Goal: Task Accomplishment & Management: Manage account settings

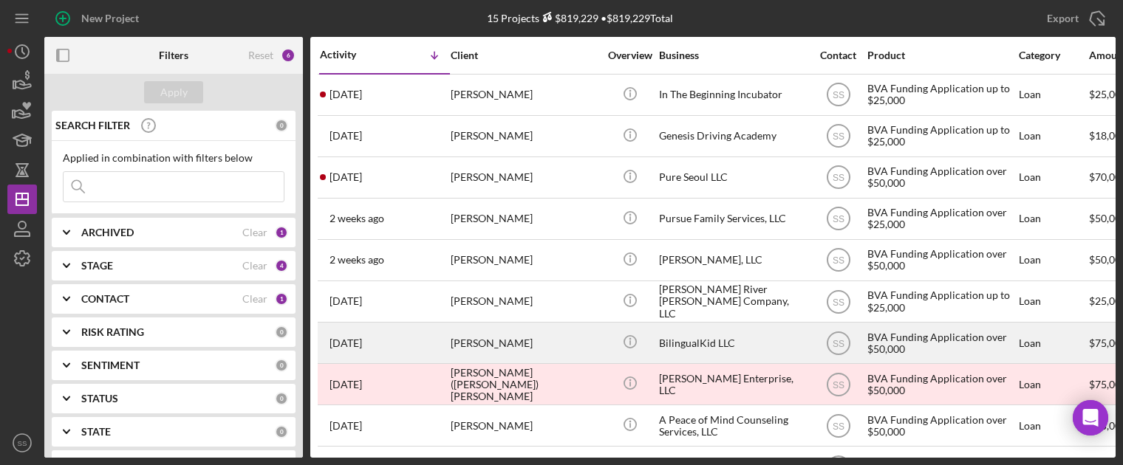
click at [499, 324] on div "[PERSON_NAME]" at bounding box center [525, 343] width 148 height 39
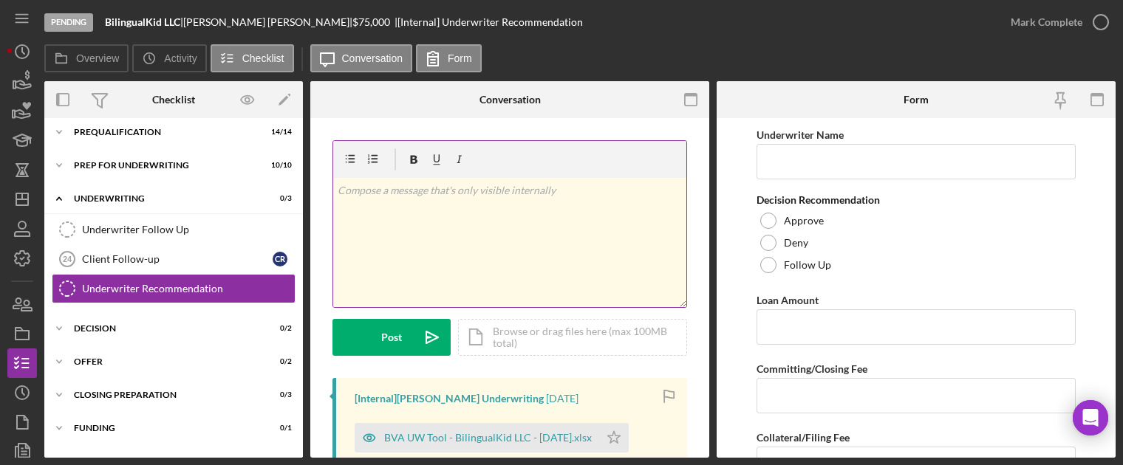
scroll to position [68, 0]
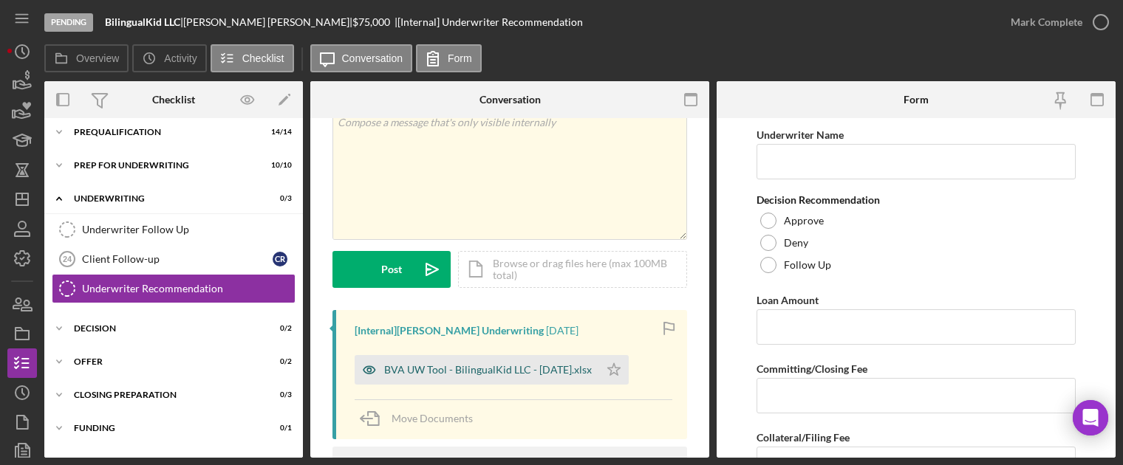
click at [519, 369] on div "BVA UW Tool - BilingualKid LLC - [DATE].xlsx" at bounding box center [488, 370] width 208 height 12
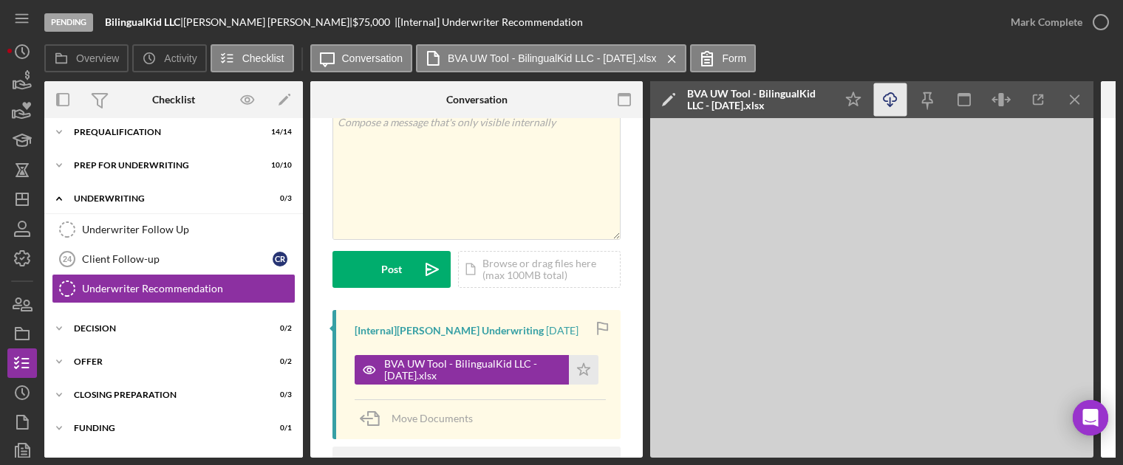
click at [892, 87] on icon "Icon/Download" at bounding box center [890, 99] width 33 height 33
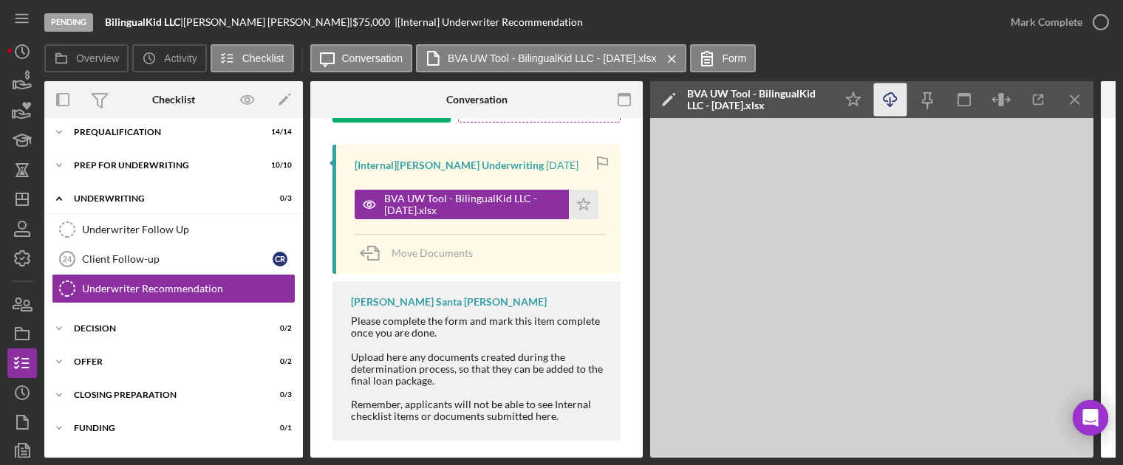
scroll to position [0, 0]
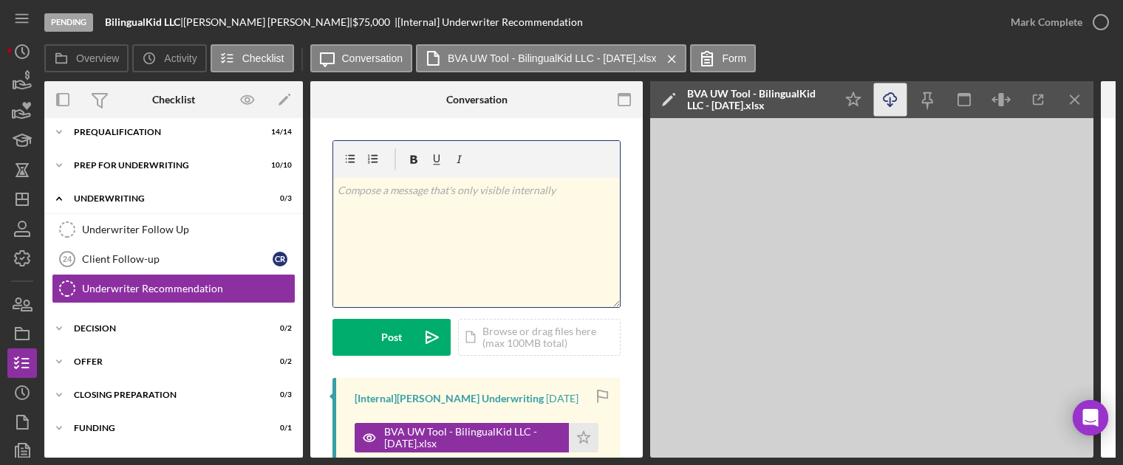
click at [475, 261] on div "v Color teal Color pink Remove color Add row above Add row below Add column bef…" at bounding box center [476, 242] width 287 height 129
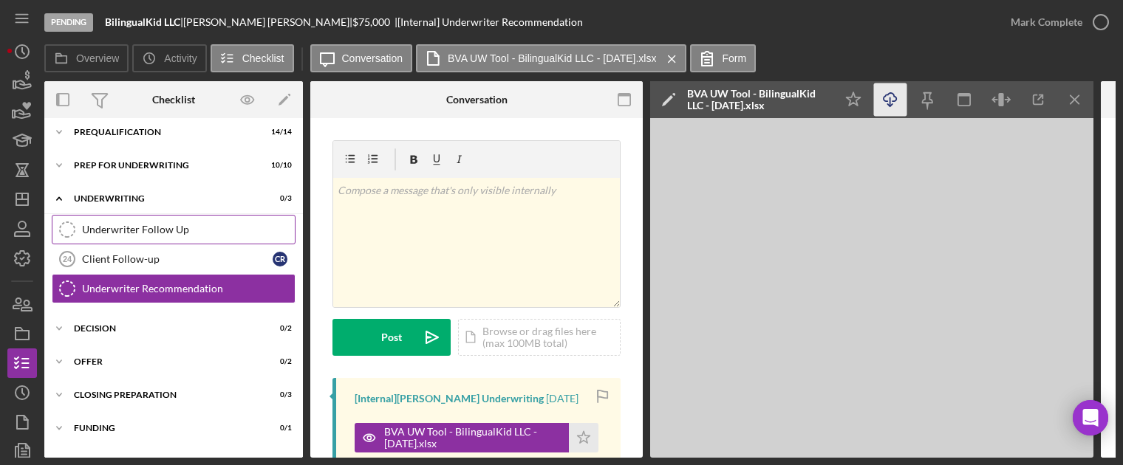
click at [133, 230] on div "Underwriter Follow Up" at bounding box center [188, 230] width 213 height 12
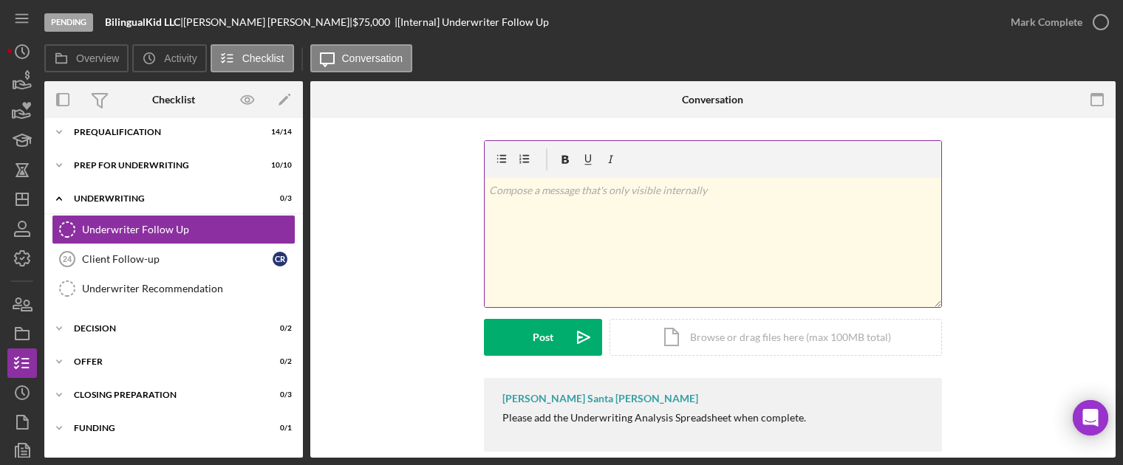
click at [570, 265] on div "v Color teal Color pink Remove color Add row above Add row below Add column bef…" at bounding box center [713, 242] width 457 height 129
click at [725, 344] on div "Icon/Document Browse or drag files here (max 100MB total) Tap to choose files o…" at bounding box center [776, 337] width 332 height 37
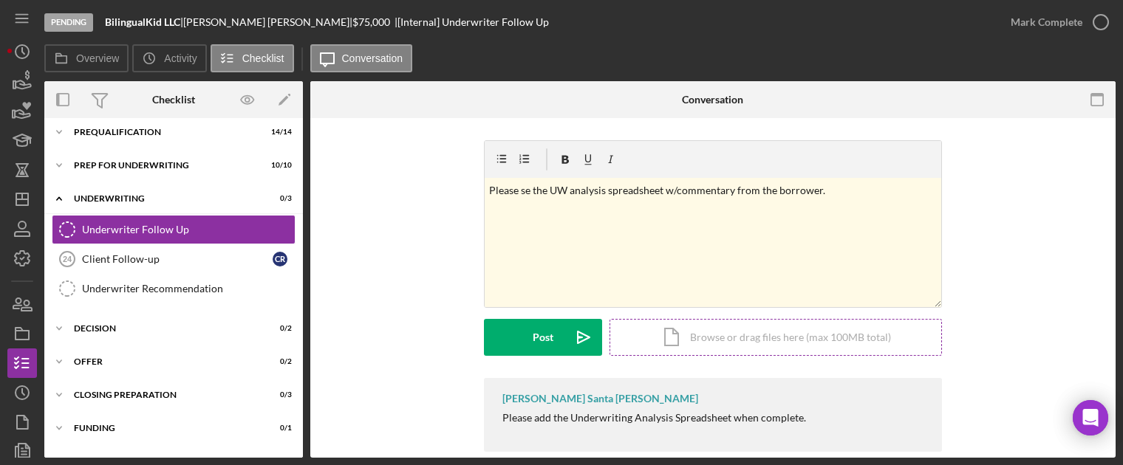
click at [730, 352] on div "Icon/Document Browse or drag files here (max 100MB total) Tap to choose files o…" at bounding box center [776, 337] width 332 height 37
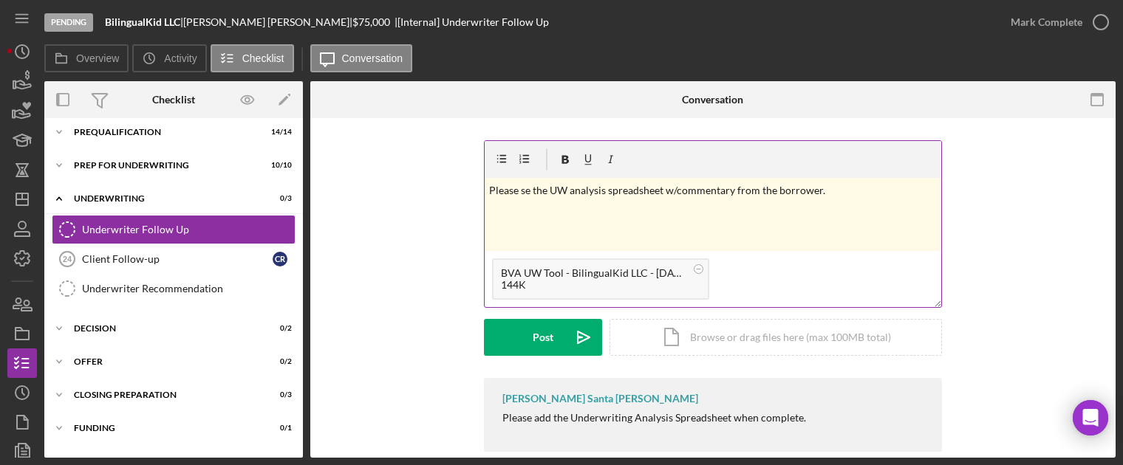
click at [843, 198] on div "v Color teal Color pink Remove color Add row above Add row below Add column bef…" at bounding box center [713, 214] width 457 height 73
click at [525, 188] on p "Please se the UW analysis spreadsheet w/commentary from the borrower. Requested…" at bounding box center [713, 198] width 448 height 33
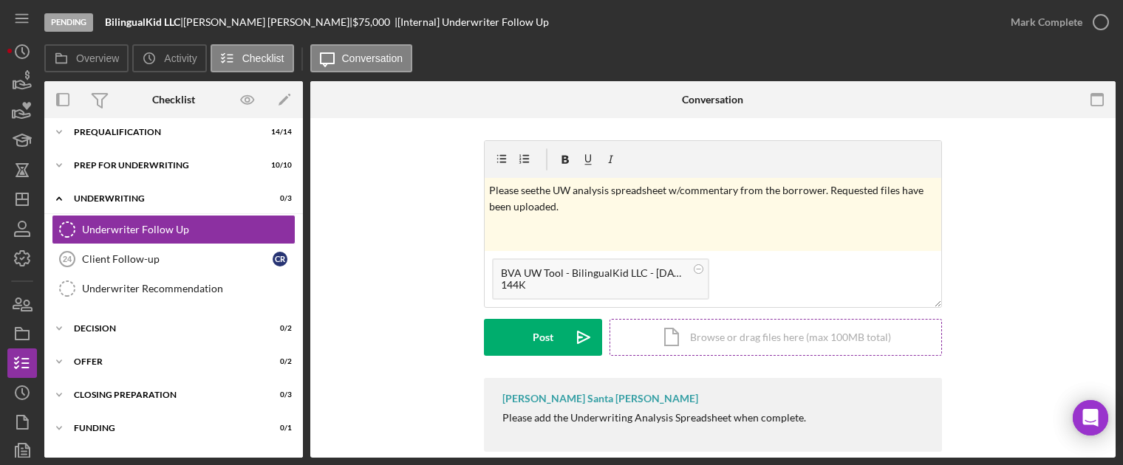
click at [677, 327] on div "Icon/Document Browse or drag files here (max 100MB total) Tap to choose files o…" at bounding box center [776, 337] width 332 height 37
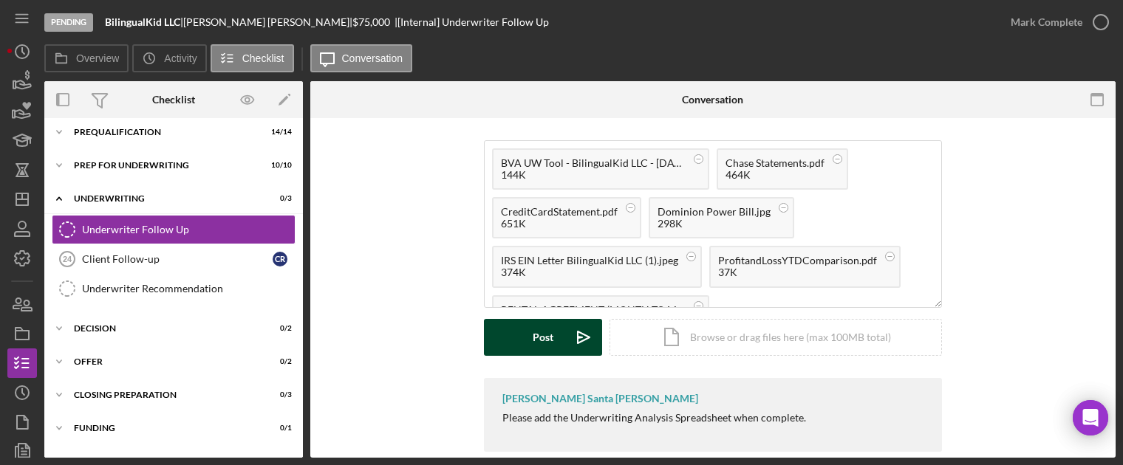
click at [569, 338] on icon "Icon/icon-invite-send" at bounding box center [583, 337] width 37 height 37
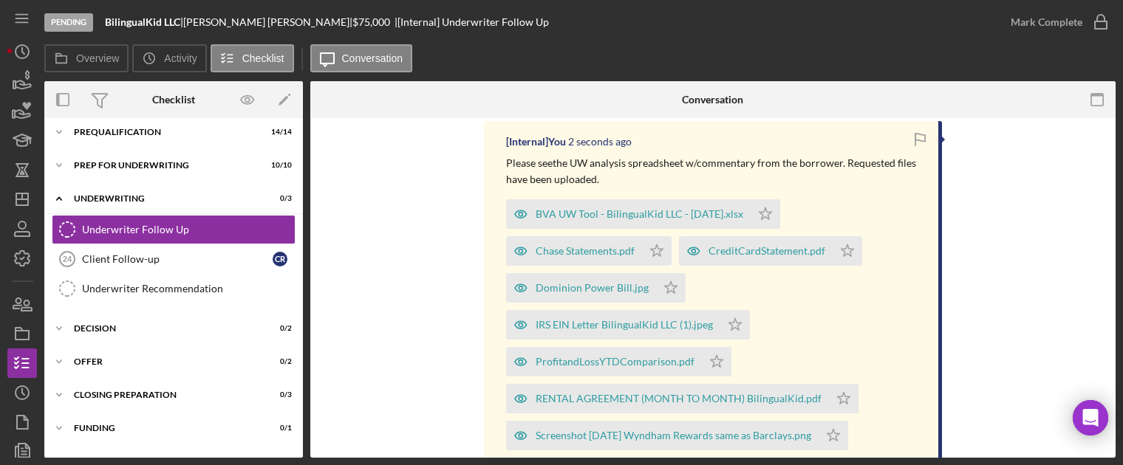
scroll to position [257, 0]
click at [767, 222] on icon "Icon/Star" at bounding box center [766, 214] width 30 height 30
click at [843, 250] on icon "Icon/Star" at bounding box center [848, 251] width 30 height 30
click at [656, 252] on icon "Icon/Star" at bounding box center [657, 251] width 30 height 30
click at [732, 320] on polygon "button" at bounding box center [735, 324] width 13 height 12
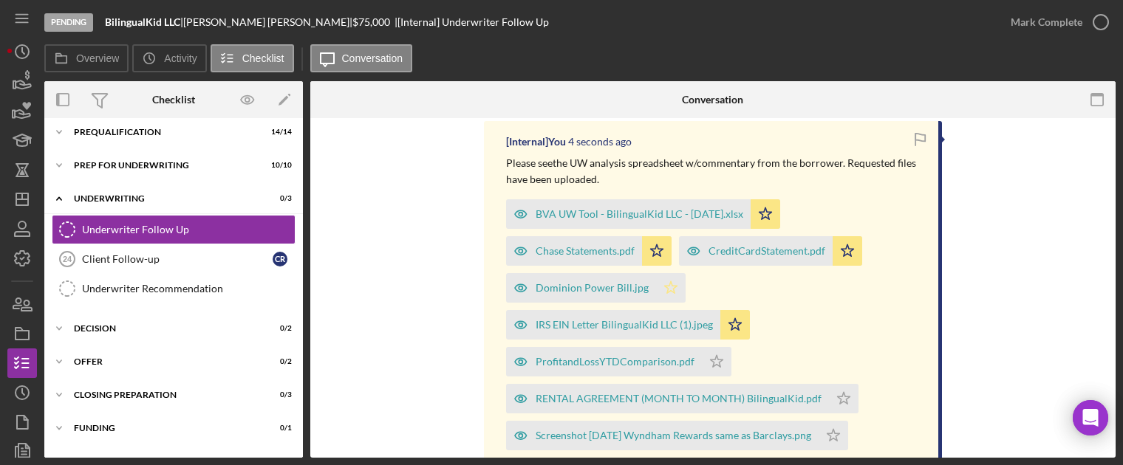
click at [665, 284] on polygon "button" at bounding box center [671, 287] width 13 height 12
click at [711, 361] on icon "Icon/Star" at bounding box center [717, 362] width 30 height 30
click at [842, 395] on polygon "button" at bounding box center [844, 398] width 13 height 12
click at [840, 435] on polygon "button" at bounding box center [833, 435] width 13 height 12
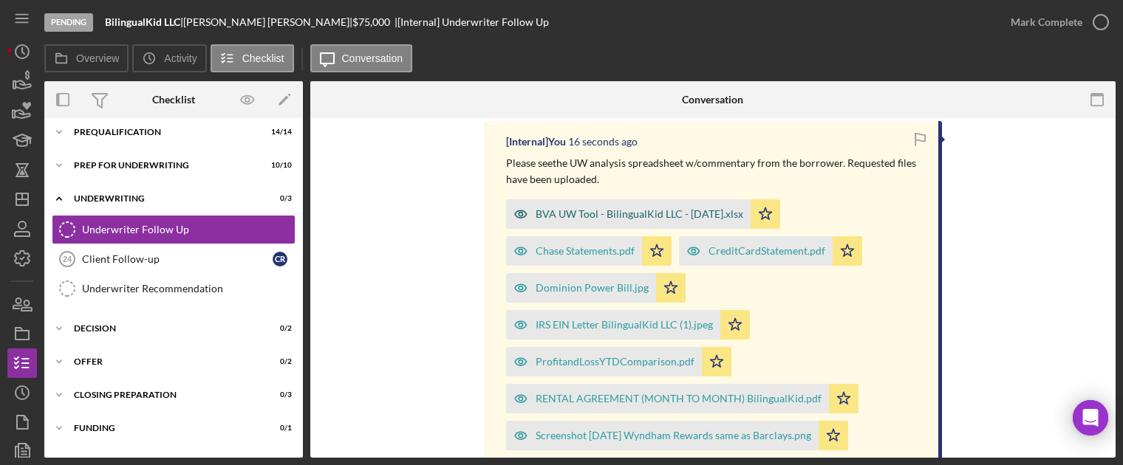
click at [597, 222] on div "BVA UW Tool - BilingualKid LLC - [DATE].xlsx" at bounding box center [628, 214] width 245 height 30
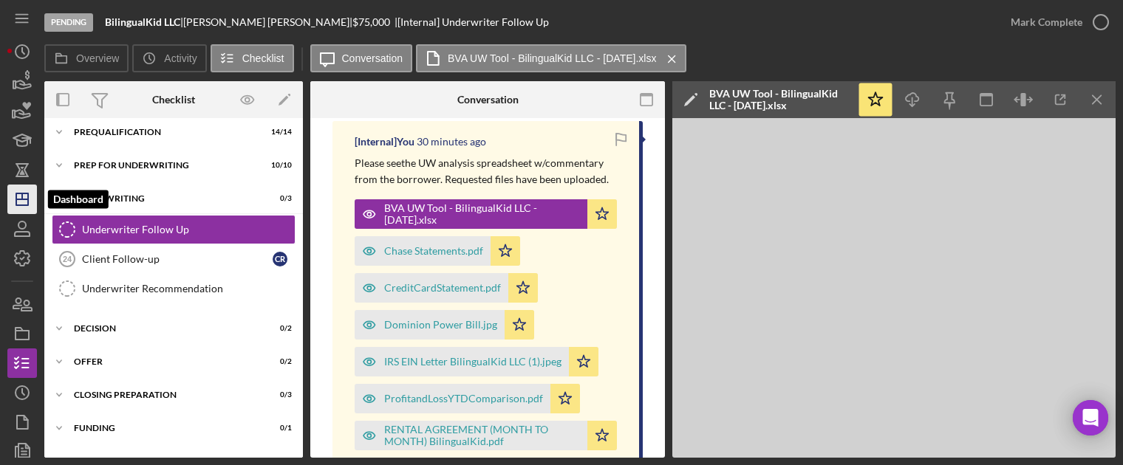
click at [16, 189] on icon "Icon/Dashboard" at bounding box center [22, 199] width 37 height 37
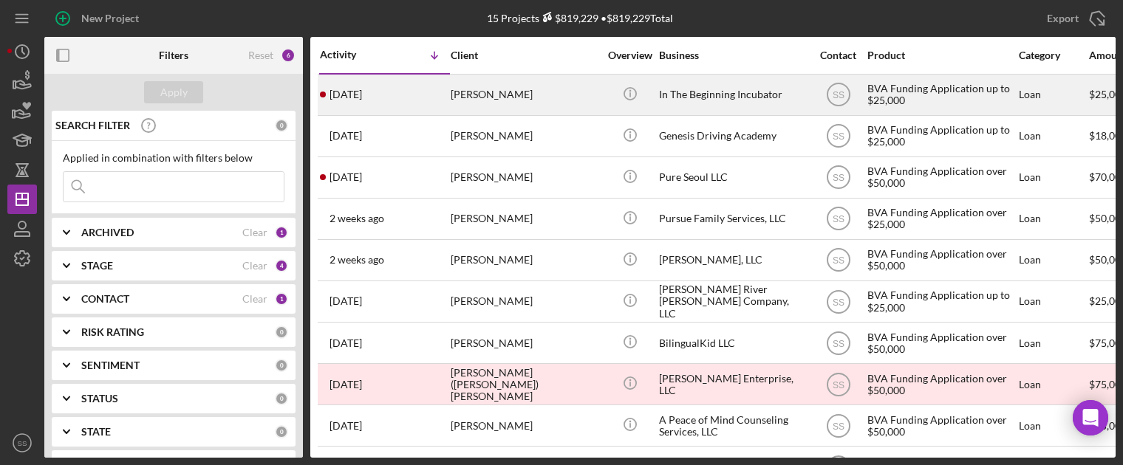
click at [483, 100] on div "[PERSON_NAME]" at bounding box center [525, 94] width 148 height 39
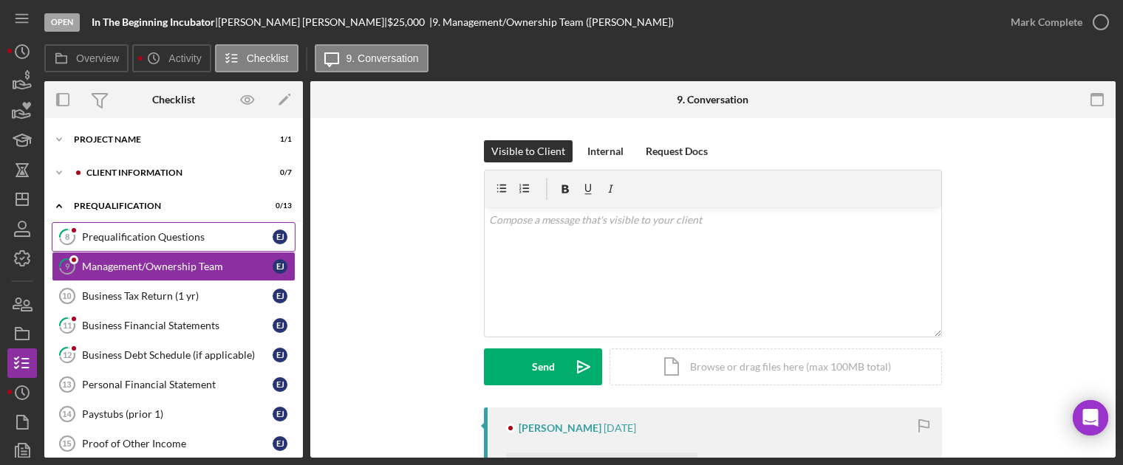
click at [108, 228] on link "8 Prequalification Questions [PERSON_NAME]" at bounding box center [174, 237] width 244 height 30
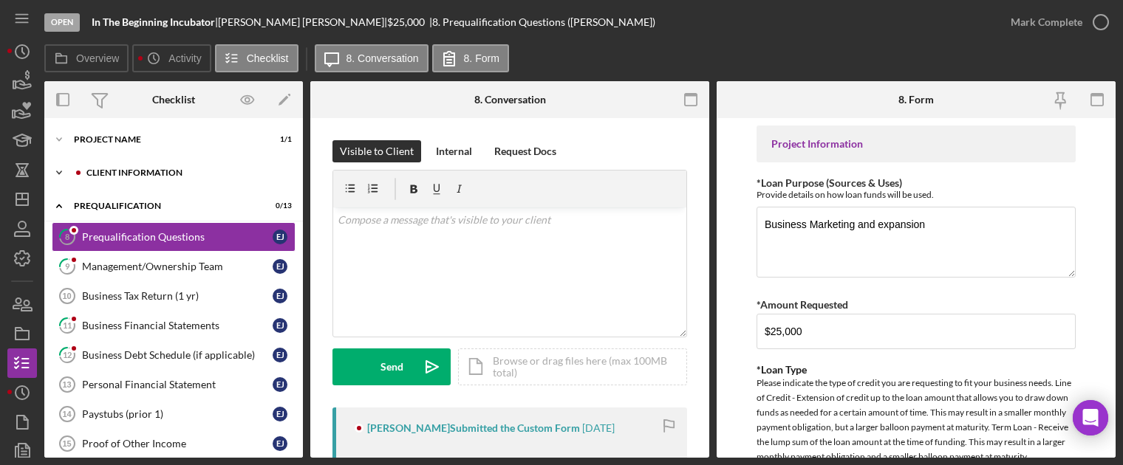
click at [123, 166] on div "Icon/Expander Client Information 0 / 7" at bounding box center [173, 173] width 259 height 30
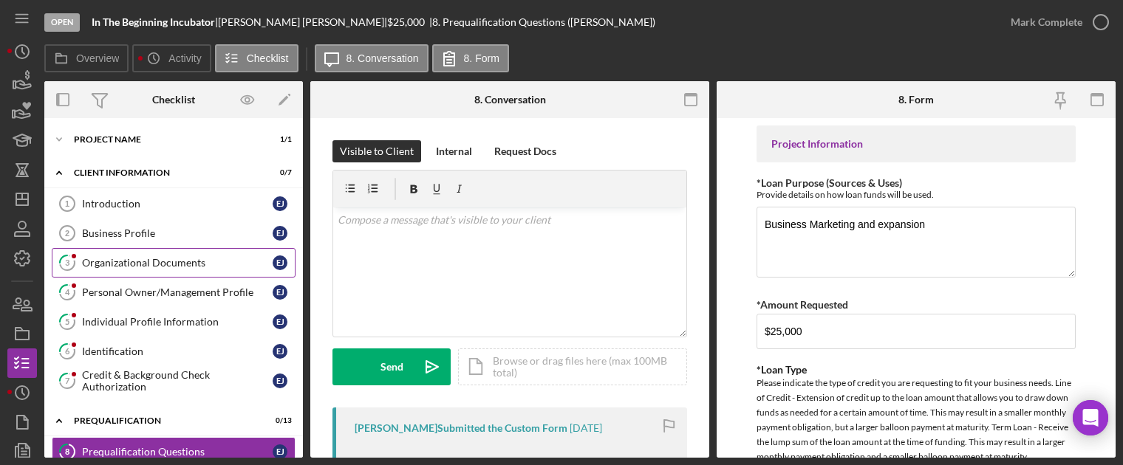
click at [166, 248] on link "3 Organizational Documents [PERSON_NAME]" at bounding box center [174, 263] width 244 height 30
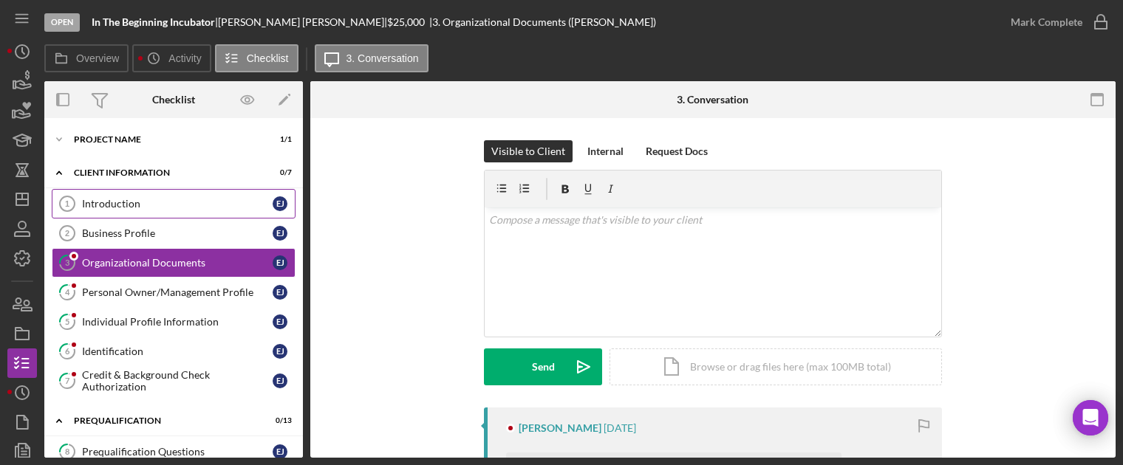
click at [204, 201] on div "Introduction" at bounding box center [177, 204] width 191 height 12
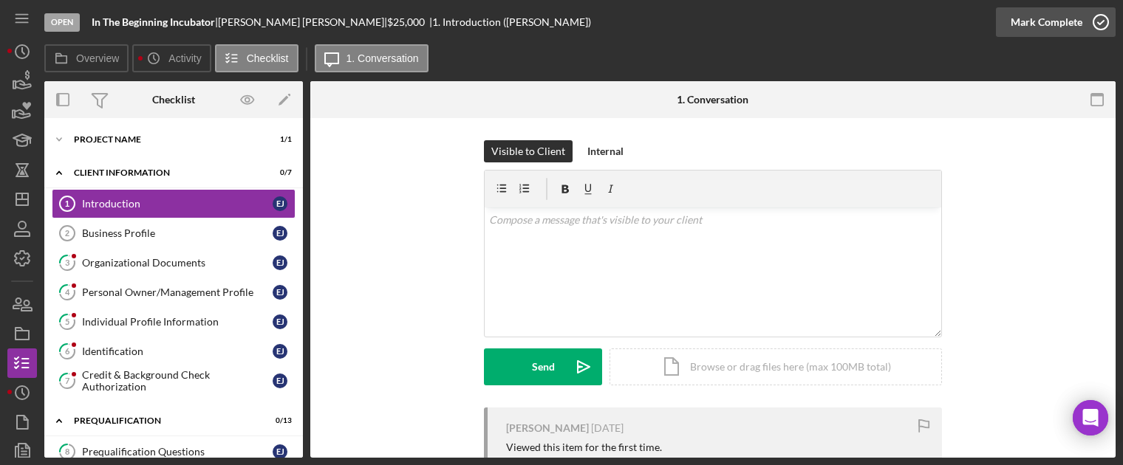
click at [1073, 27] on div "Mark Complete" at bounding box center [1047, 22] width 72 height 30
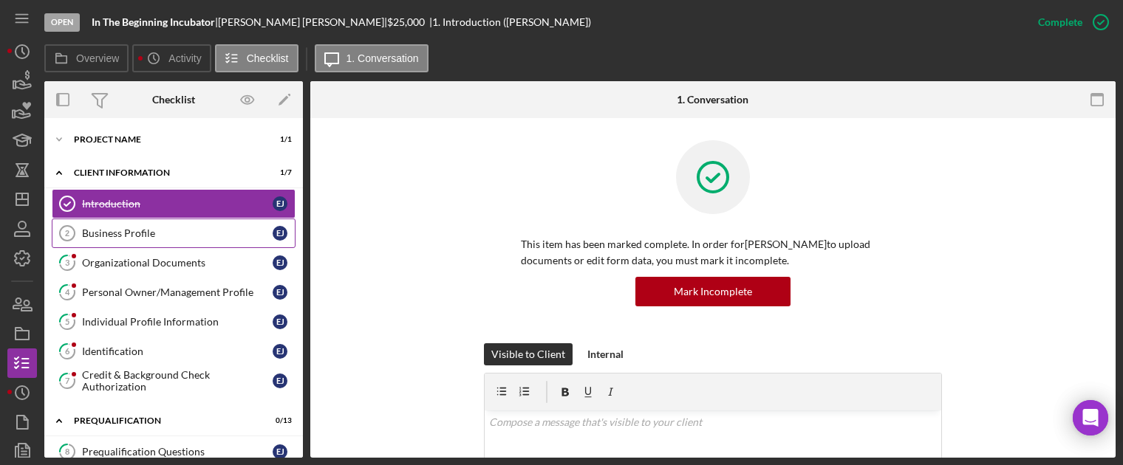
click at [202, 239] on link "Business Profile 2 Business Profile [PERSON_NAME]" at bounding box center [174, 234] width 244 height 30
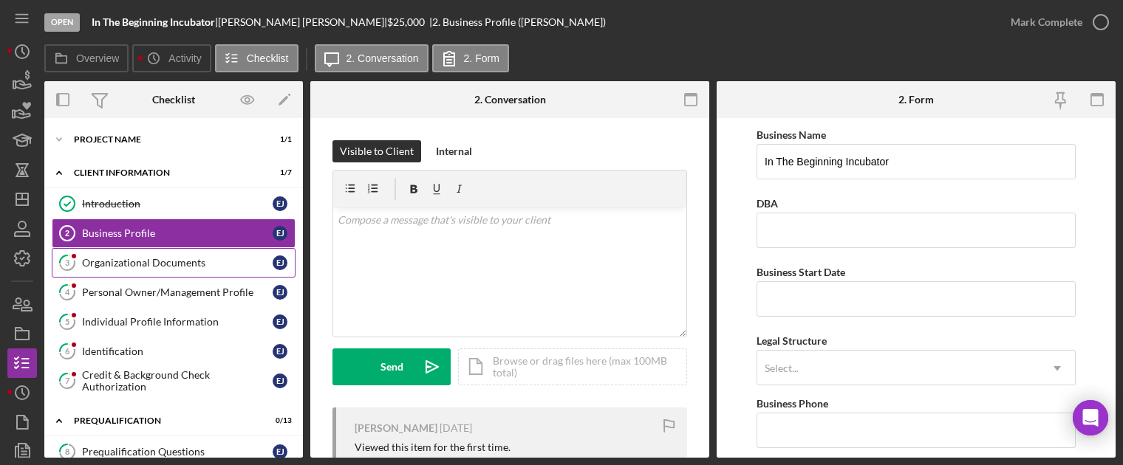
click at [191, 269] on link "3 Organizational Documents [PERSON_NAME]" at bounding box center [174, 263] width 244 height 30
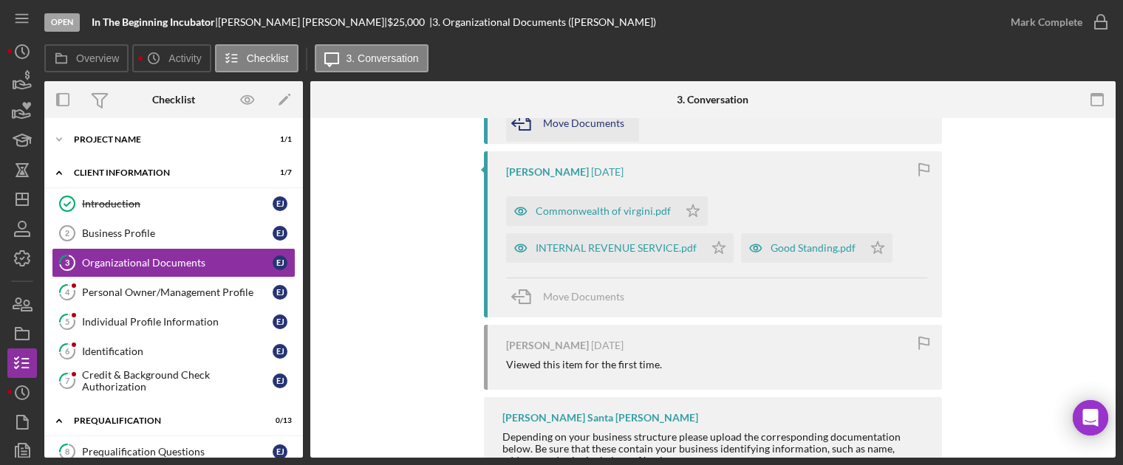
scroll to position [434, 0]
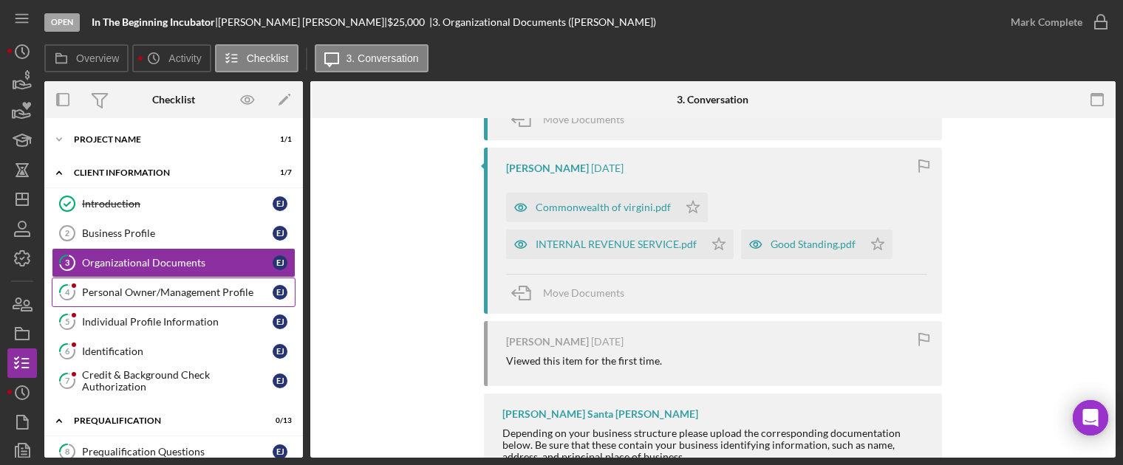
click at [156, 295] on div "Personal Owner/Management Profile" at bounding box center [177, 293] width 191 height 12
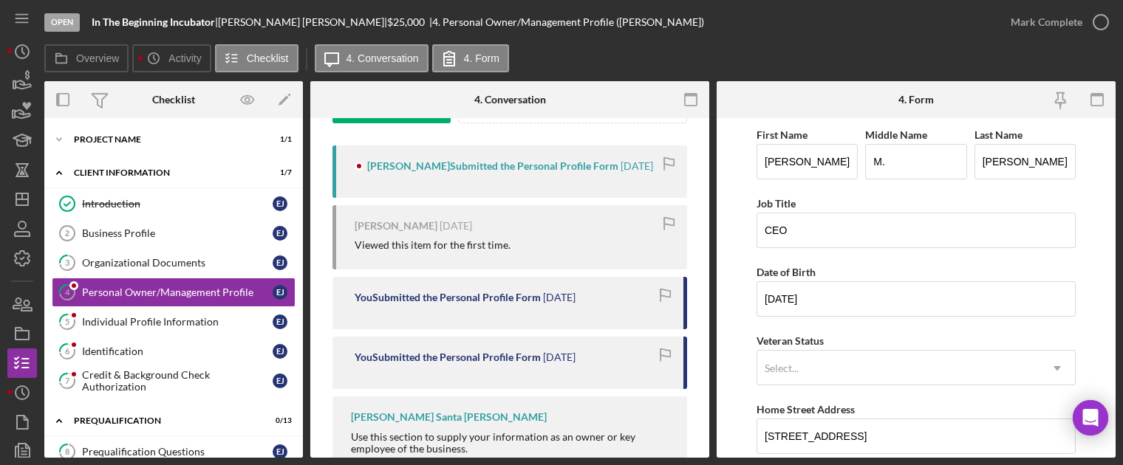
scroll to position [306, 0]
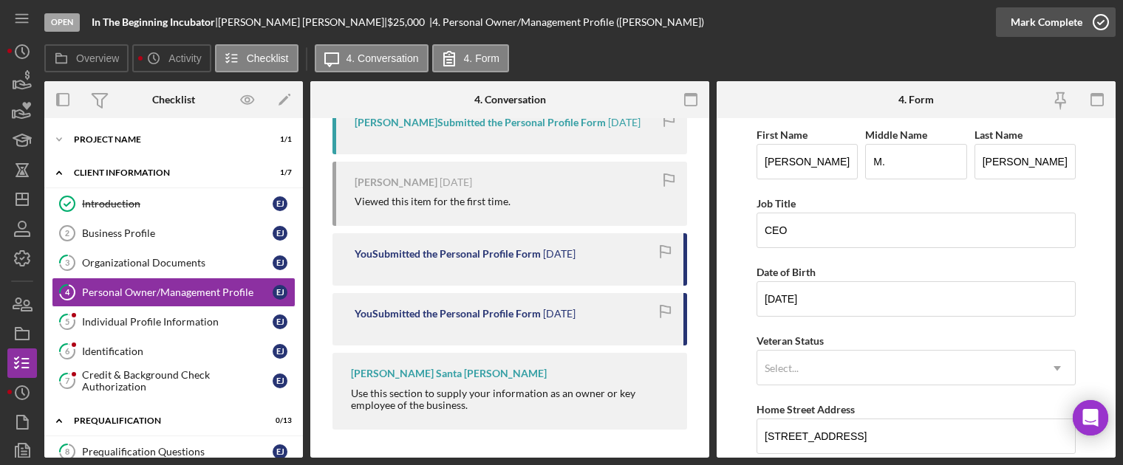
click at [1082, 16] on icon "button" at bounding box center [1100, 22] width 37 height 37
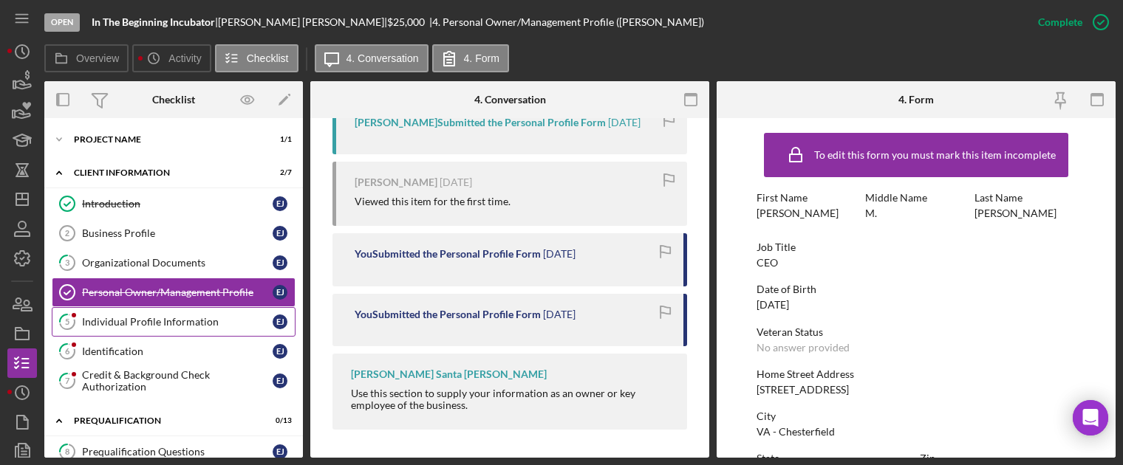
click at [137, 322] on div "Individual Profile Information" at bounding box center [177, 322] width 191 height 12
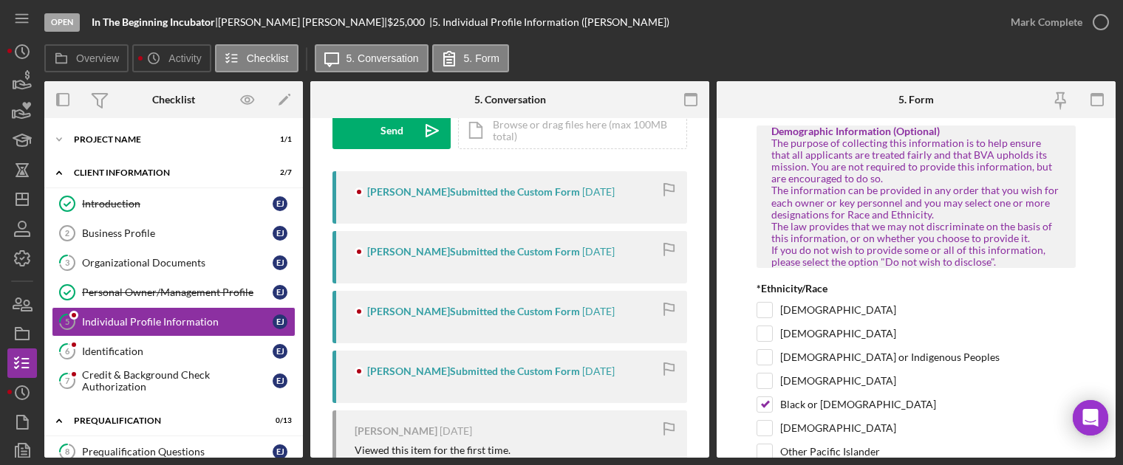
scroll to position [366, 0]
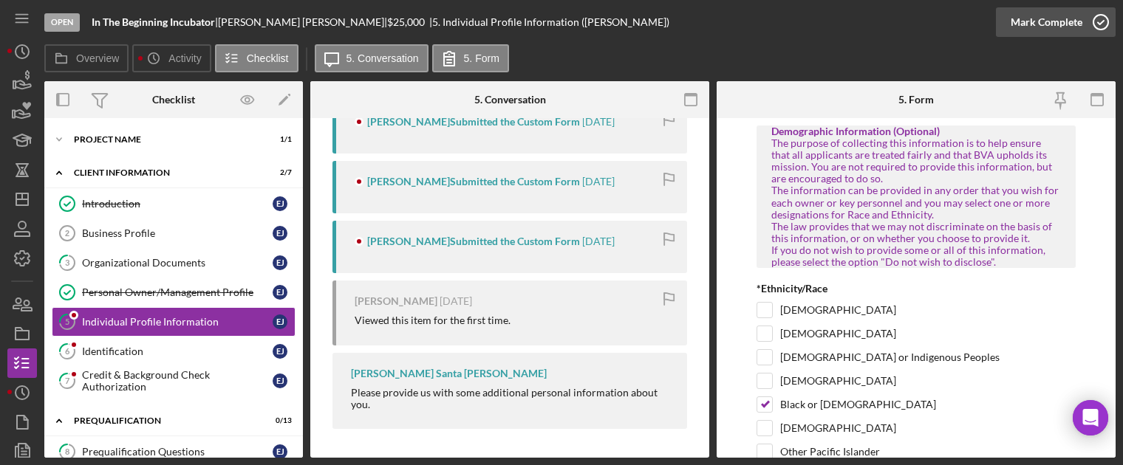
click at [1073, 17] on div "Mark Complete" at bounding box center [1047, 22] width 72 height 30
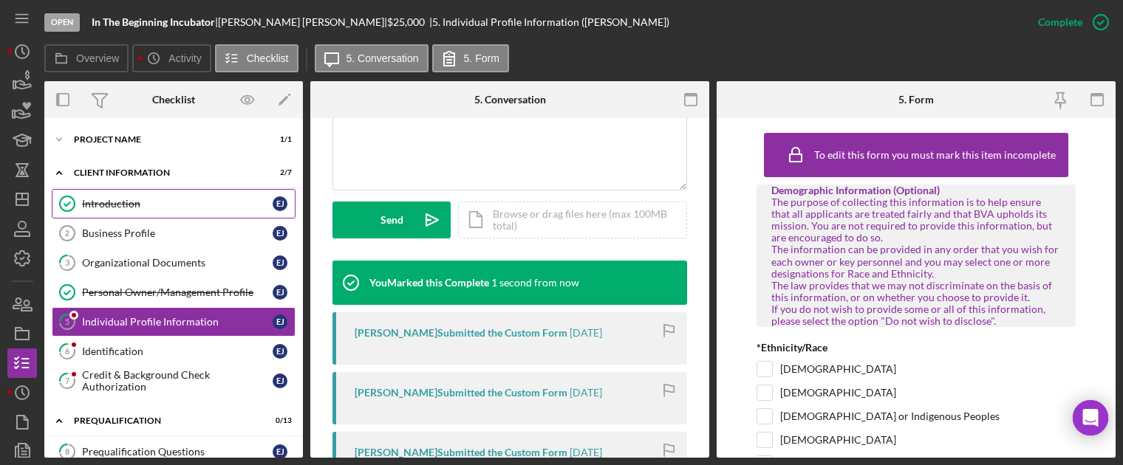
scroll to position [638, 0]
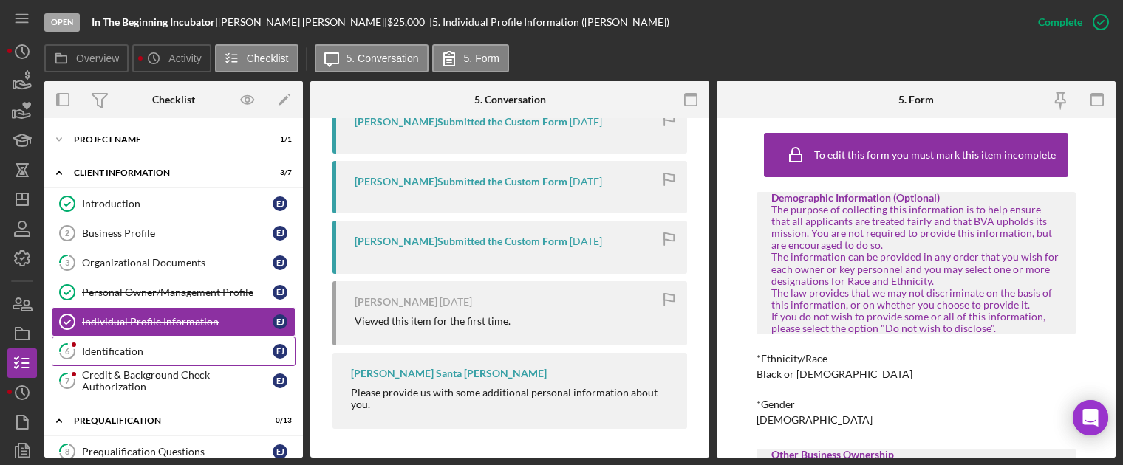
click at [213, 338] on link "6 Identification [PERSON_NAME]" at bounding box center [174, 352] width 244 height 30
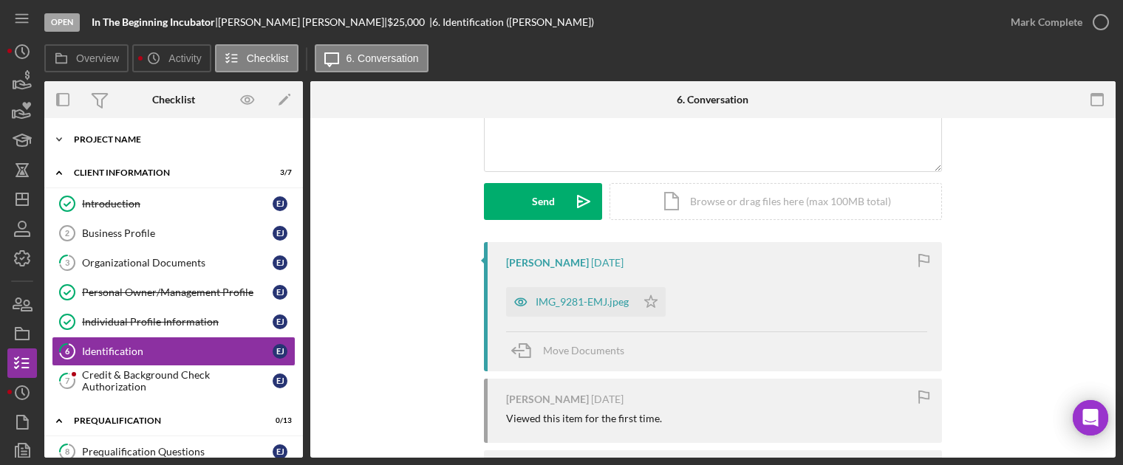
click at [95, 134] on div "Icon/Expander Project Name 1 / 1" at bounding box center [173, 140] width 259 height 30
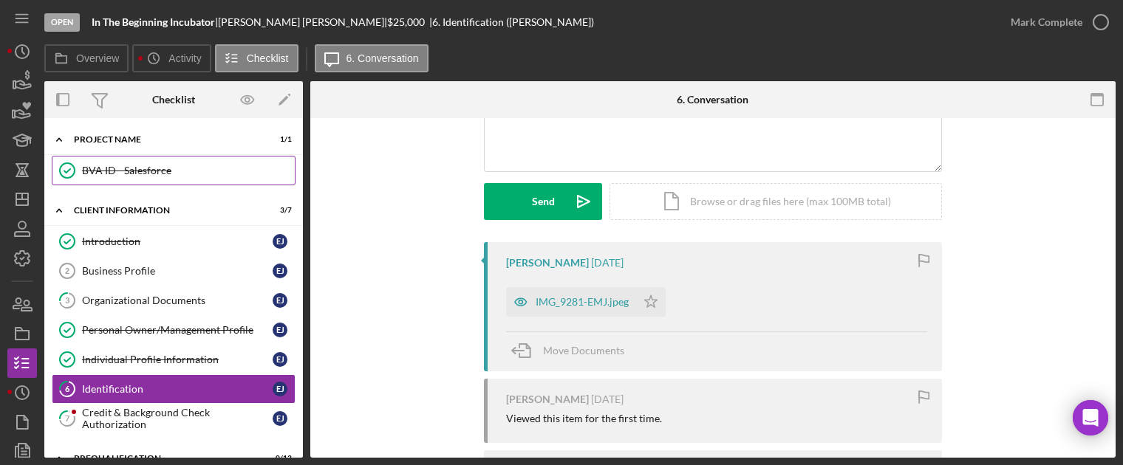
click at [124, 174] on div "BVA ID - Salesforce" at bounding box center [188, 171] width 213 height 12
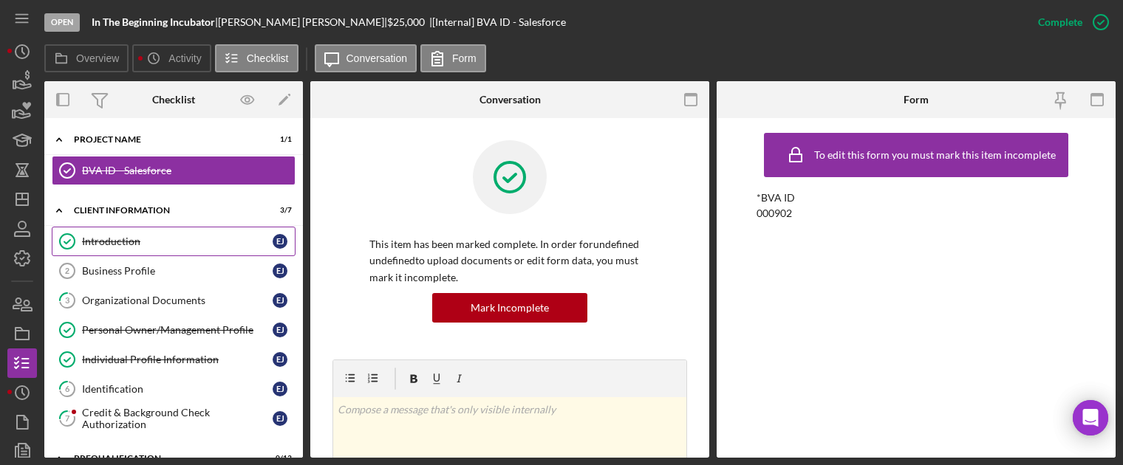
click at [132, 240] on div "Introduction" at bounding box center [177, 242] width 191 height 12
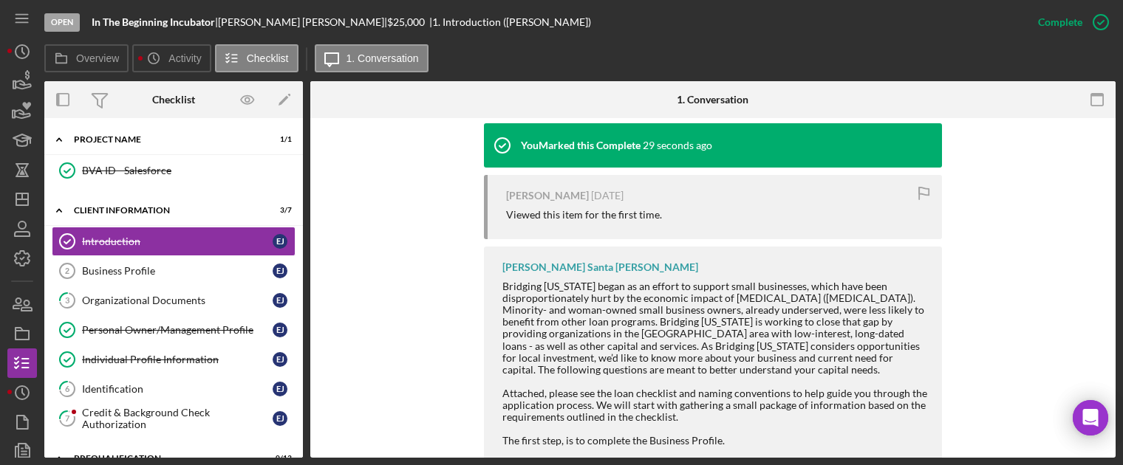
scroll to position [561, 0]
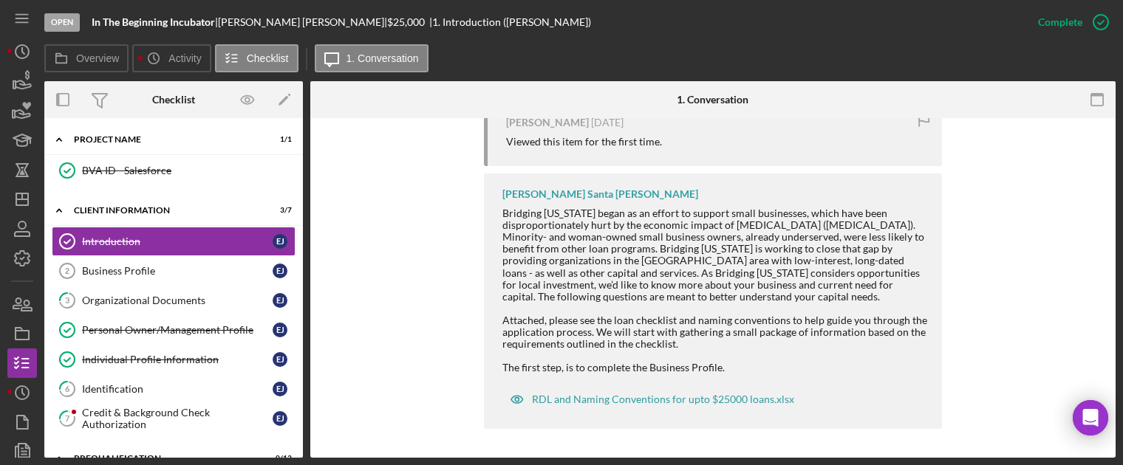
drag, startPoint x: 717, startPoint y: 392, endPoint x: 438, endPoint y: 311, distance: 290.8
click at [438, 311] on div "You Marked this Complete 34 seconds ago [PERSON_NAME] [DATE] Viewed this item f…" at bounding box center [712, 243] width 761 height 387
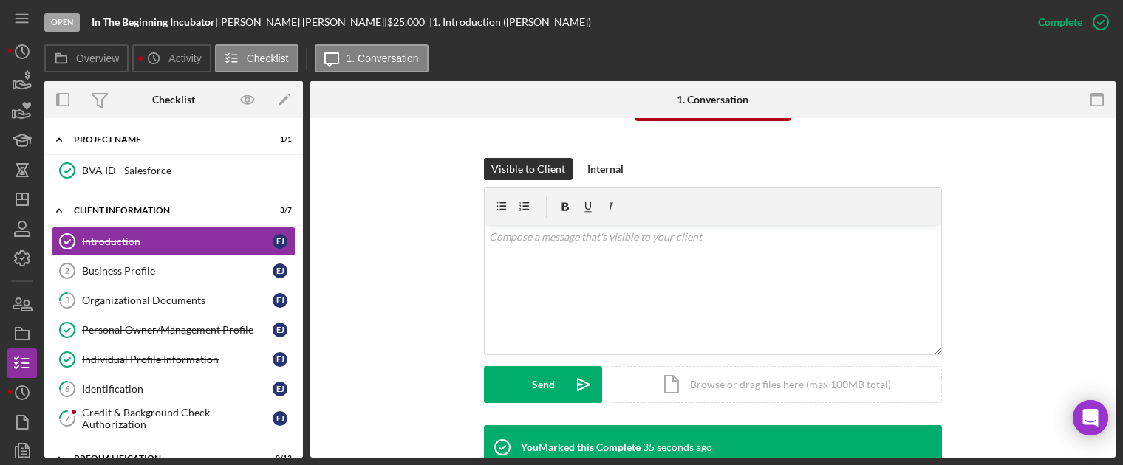
scroll to position [69, 0]
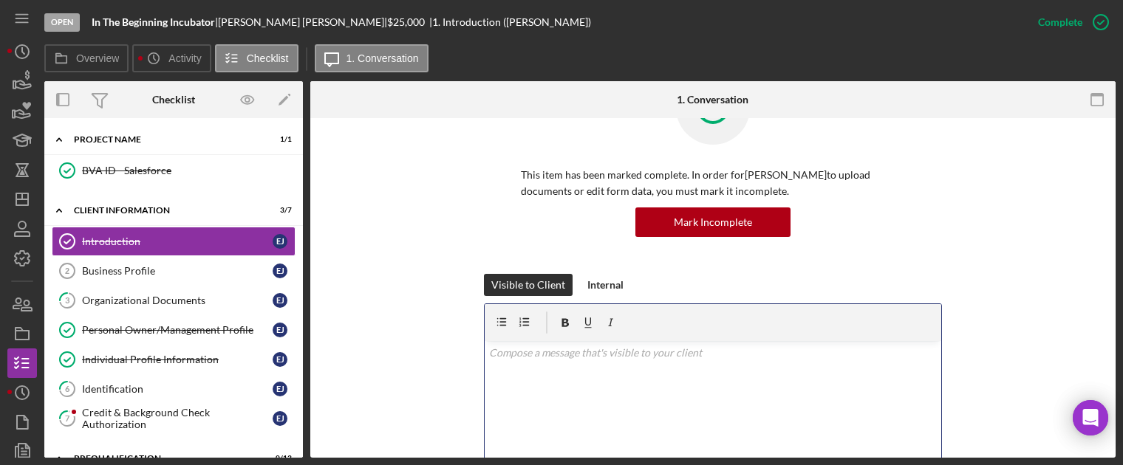
click at [592, 404] on div "v Color teal Color pink Remove color Add row above Add row below Add column bef…" at bounding box center [713, 405] width 457 height 129
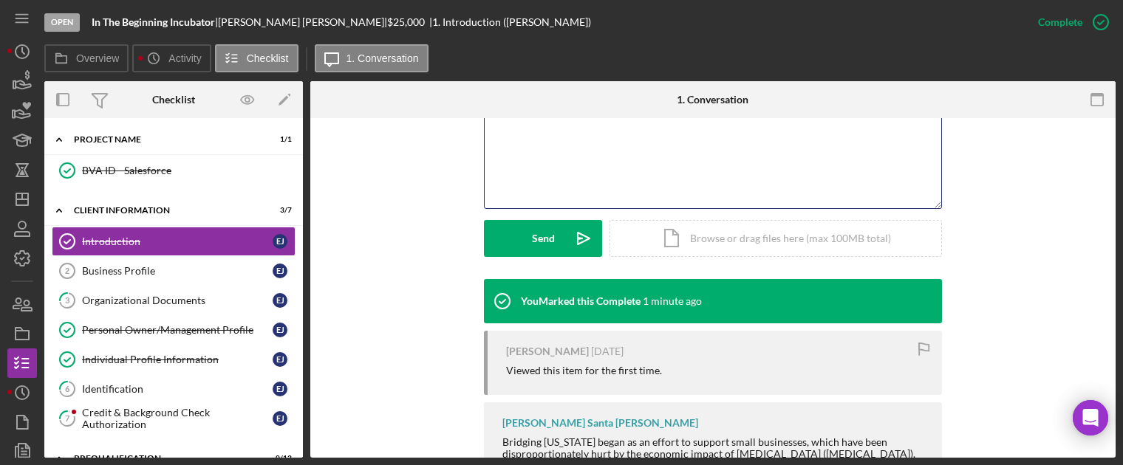
scroll to position [332, 0]
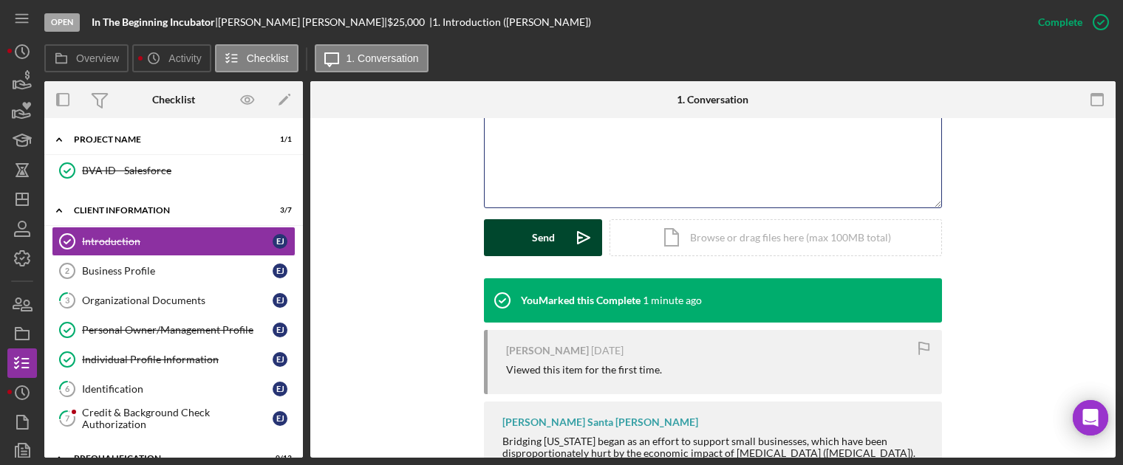
click at [526, 234] on button "Send Icon/icon-invite-send" at bounding box center [543, 237] width 118 height 37
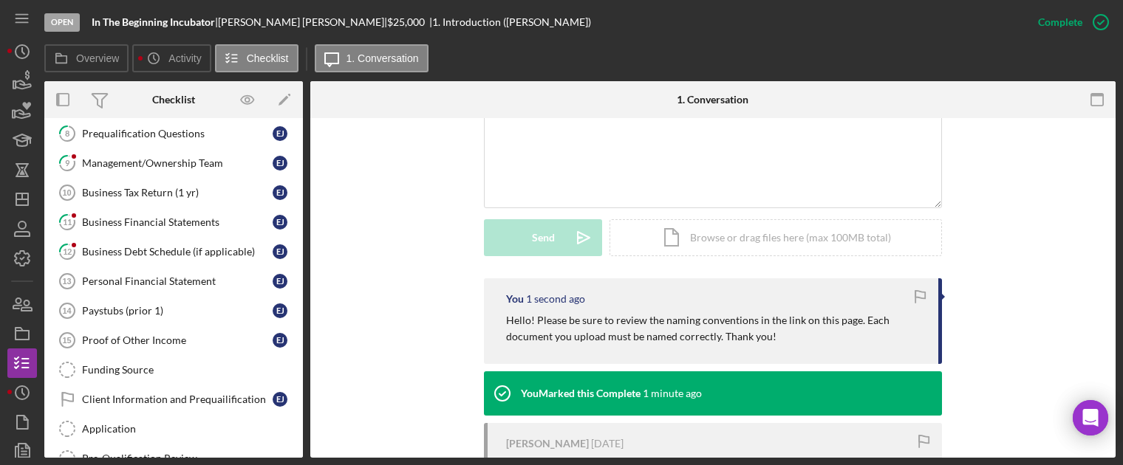
scroll to position [399, 0]
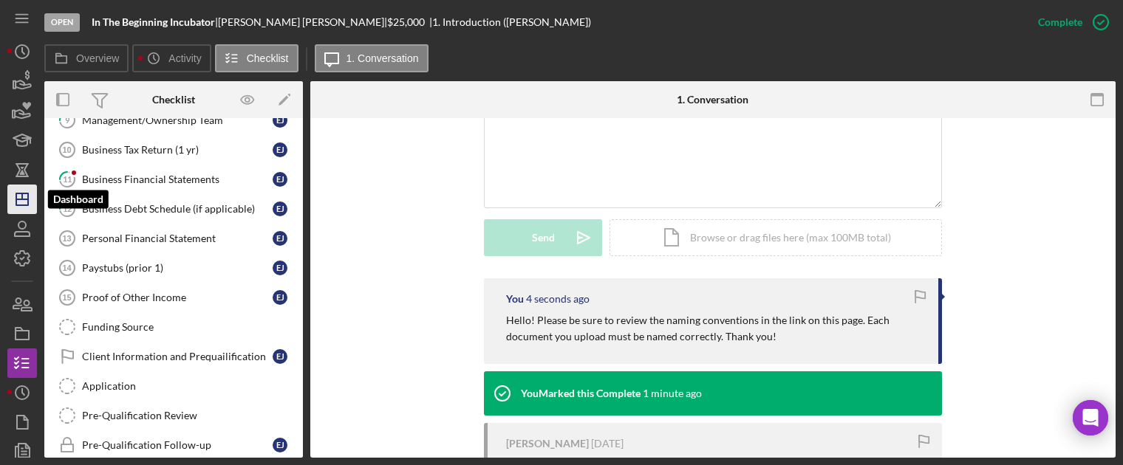
click at [21, 189] on icon "Icon/Dashboard" at bounding box center [22, 199] width 37 height 37
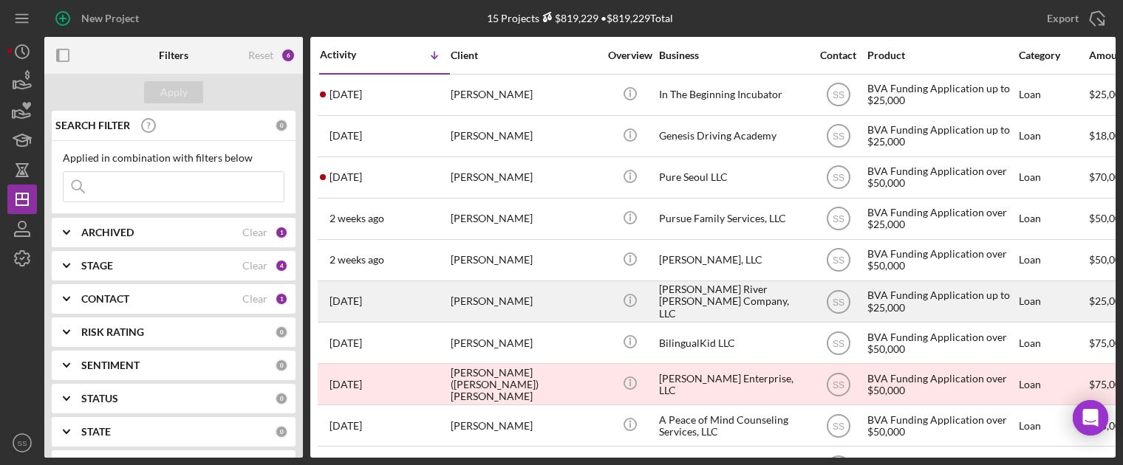
click at [547, 299] on div "[PERSON_NAME]" at bounding box center [525, 301] width 148 height 39
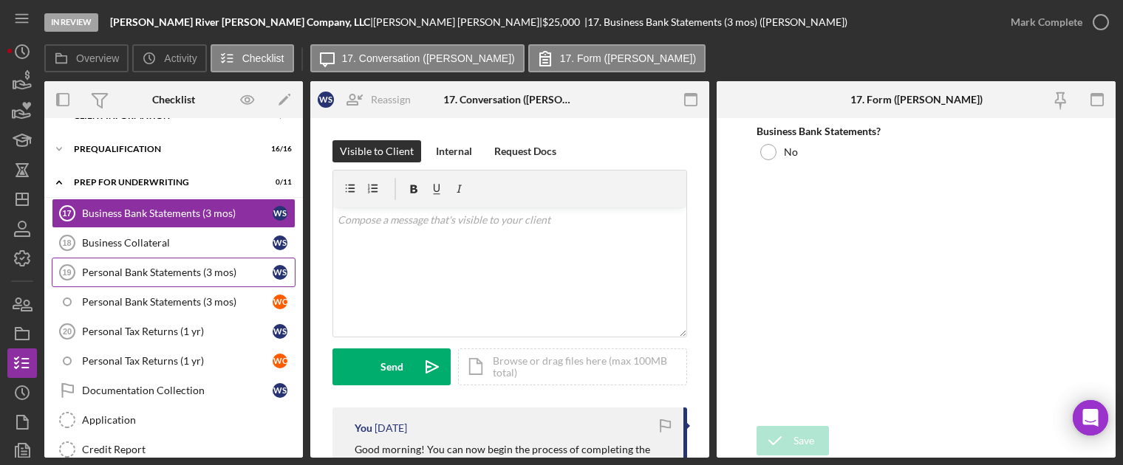
scroll to position [90, 0]
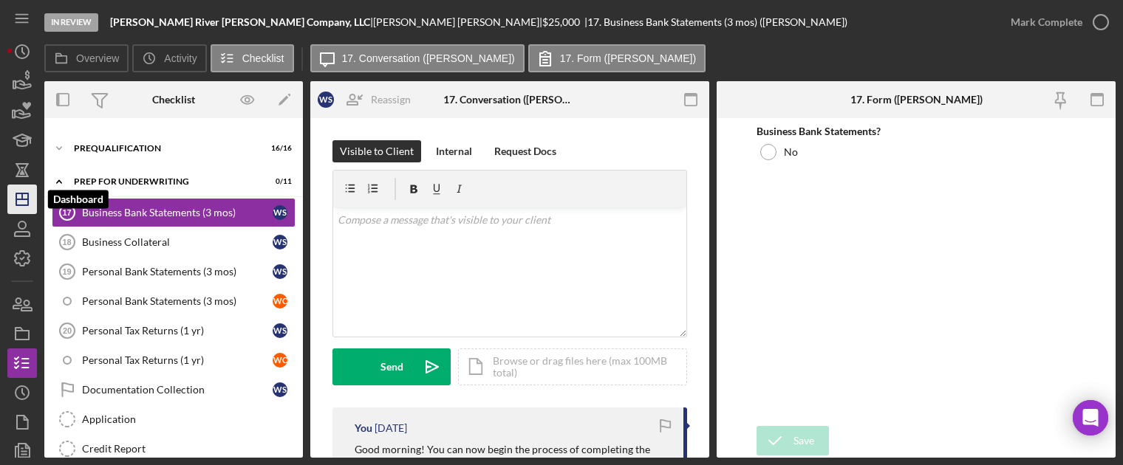
click at [25, 211] on icon "Icon/Dashboard" at bounding box center [22, 199] width 37 height 37
